Goal: Navigation & Orientation: Find specific page/section

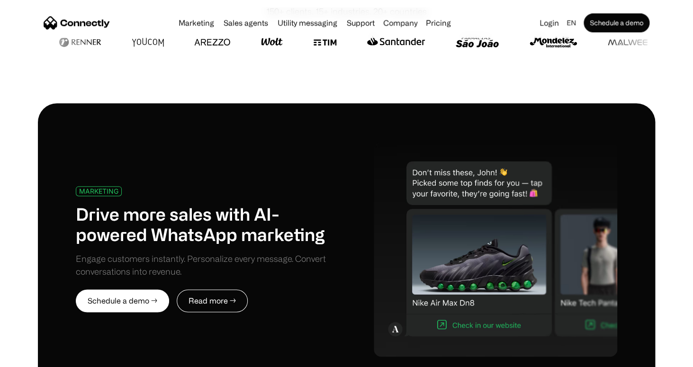
scroll to position [317, 0]
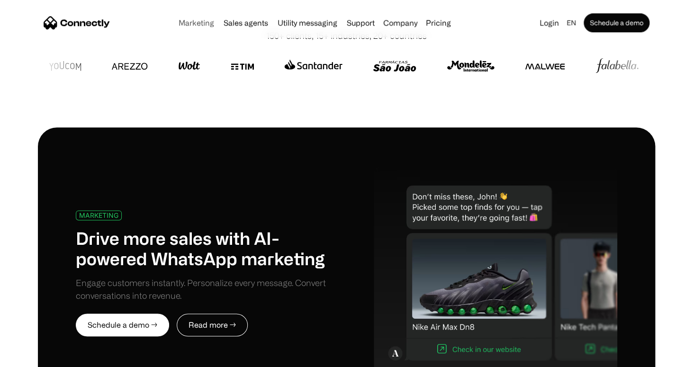
click at [203, 25] on link "Marketing" at bounding box center [196, 23] width 43 height 8
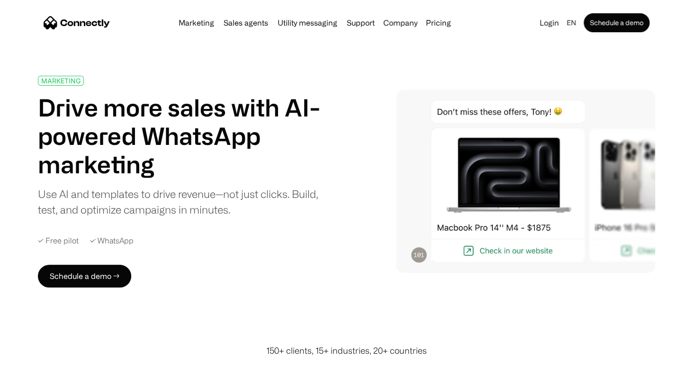
click at [103, 19] on img "home" at bounding box center [77, 22] width 66 height 13
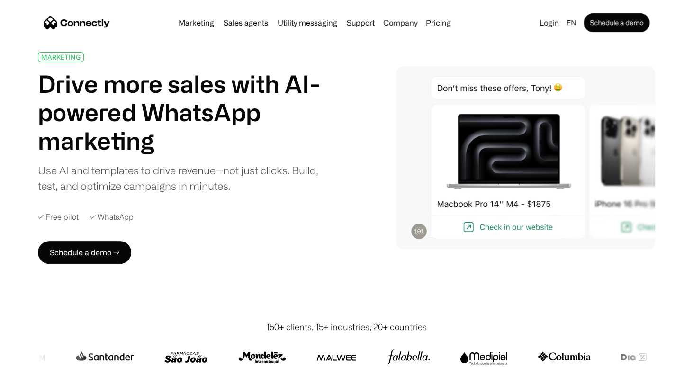
scroll to position [22, 0]
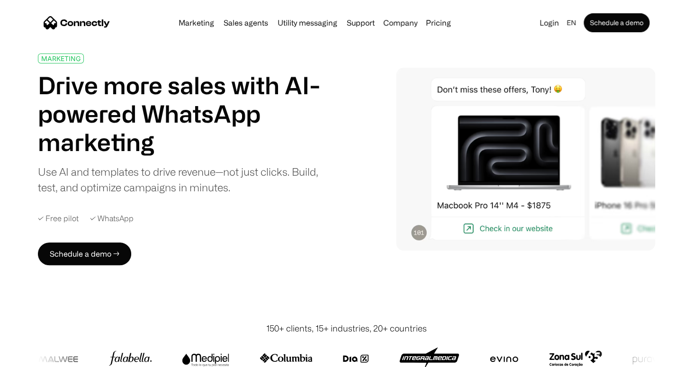
click at [202, 22] on link "Marketing" at bounding box center [196, 23] width 43 height 8
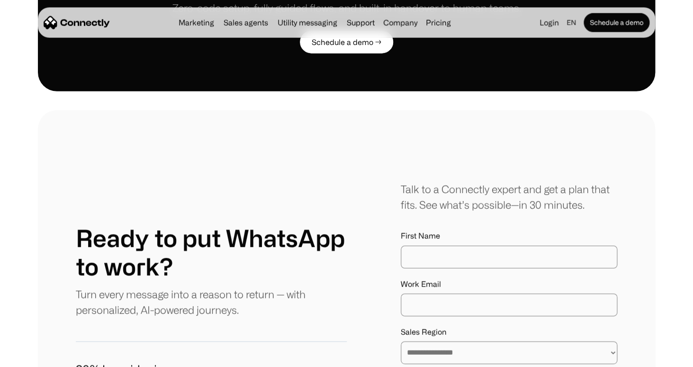
scroll to position [2162, 0]
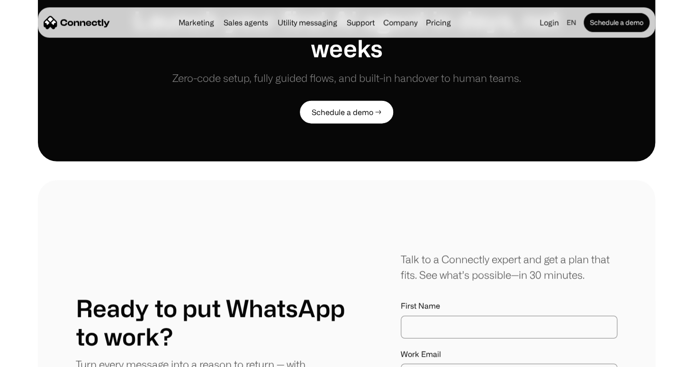
click at [79, 27] on img "home" at bounding box center [77, 22] width 66 height 13
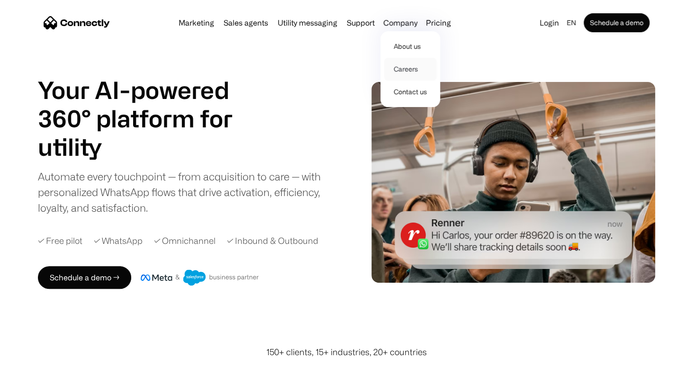
drag, startPoint x: 397, startPoint y: 25, endPoint x: 404, endPoint y: 70, distance: 45.2
click at [404, 29] on div "Company About us Careers Contact us" at bounding box center [401, 22] width 40 height 13
click at [404, 70] on link "Careers" at bounding box center [410, 69] width 52 height 23
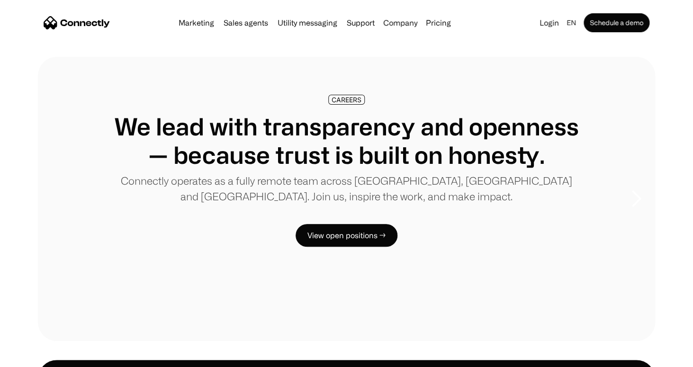
click at [104, 25] on img "home" at bounding box center [77, 22] width 66 height 13
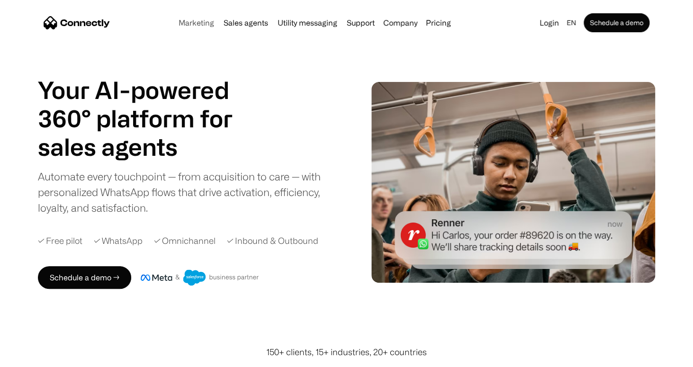
click at [194, 24] on link "Marketing" at bounding box center [196, 23] width 43 height 8
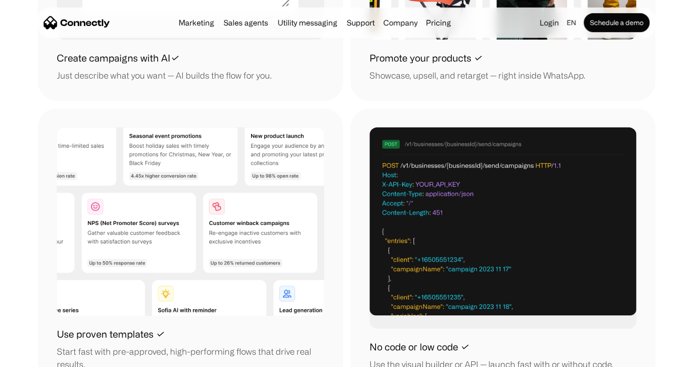
scroll to position [1135, 0]
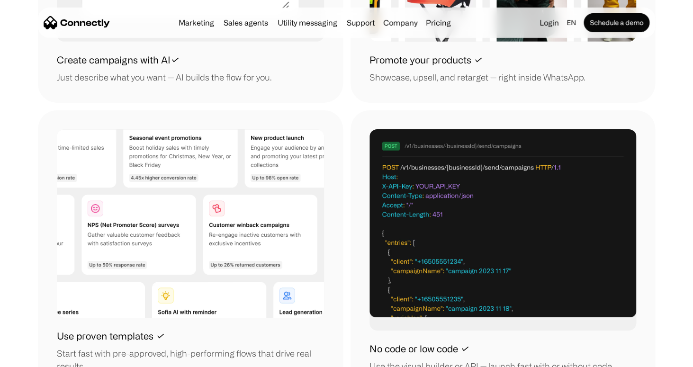
click at [302, 129] on img at bounding box center [190, 223] width 267 height 189
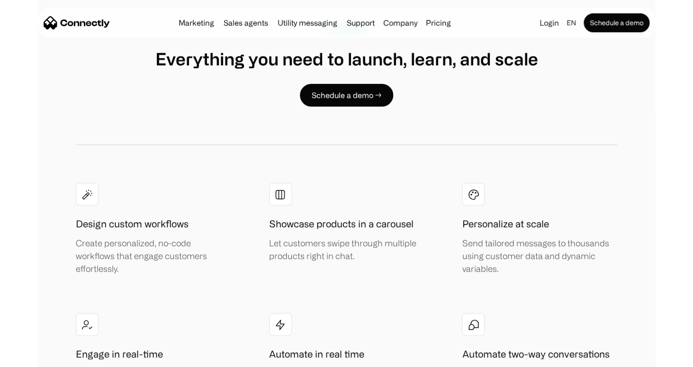
scroll to position [1675, 0]
